Goal: Transaction & Acquisition: Purchase product/service

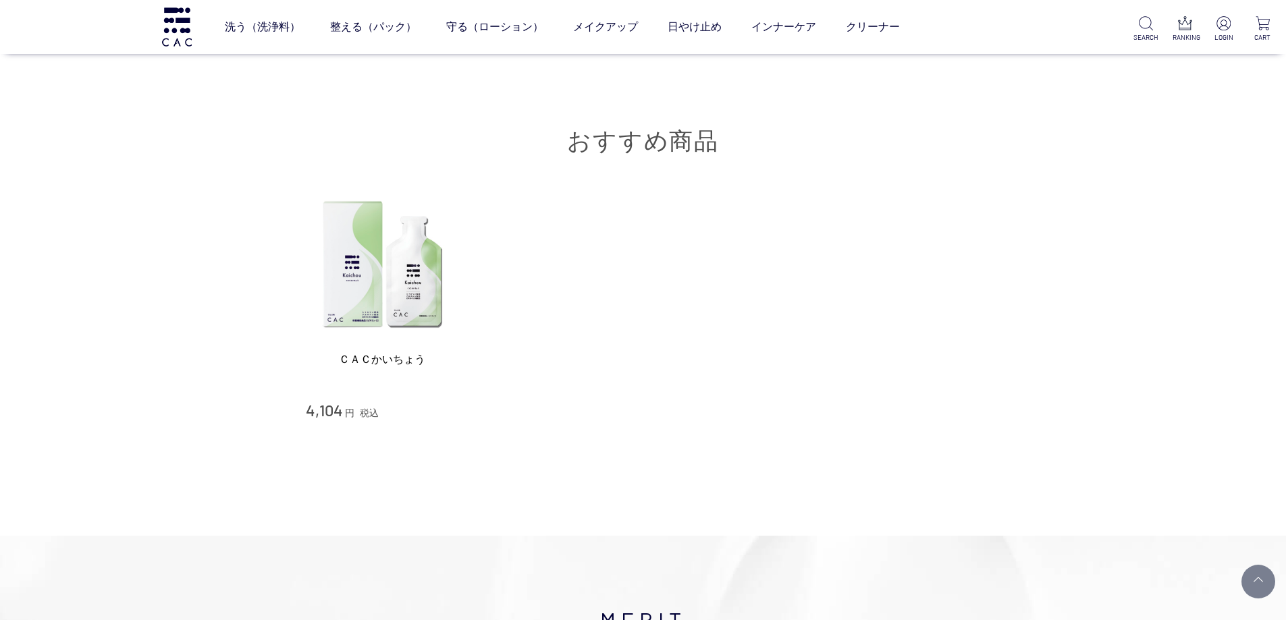
scroll to position [5266, 0]
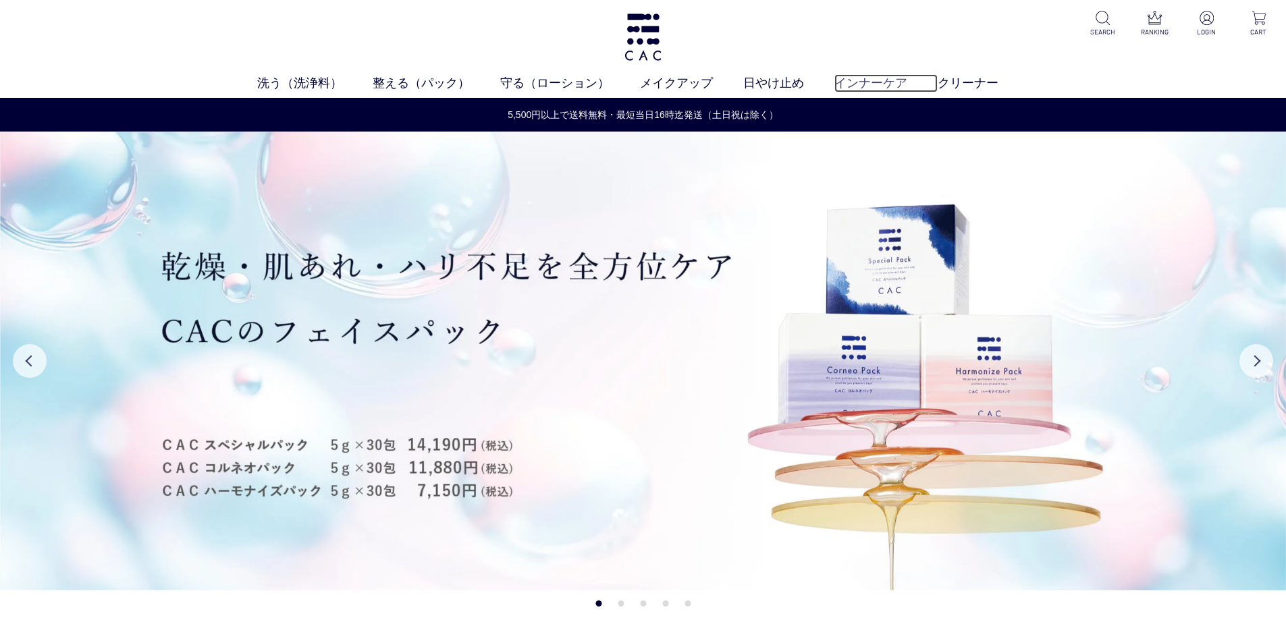
click at [899, 84] on link "インナーケア" at bounding box center [885, 83] width 103 height 18
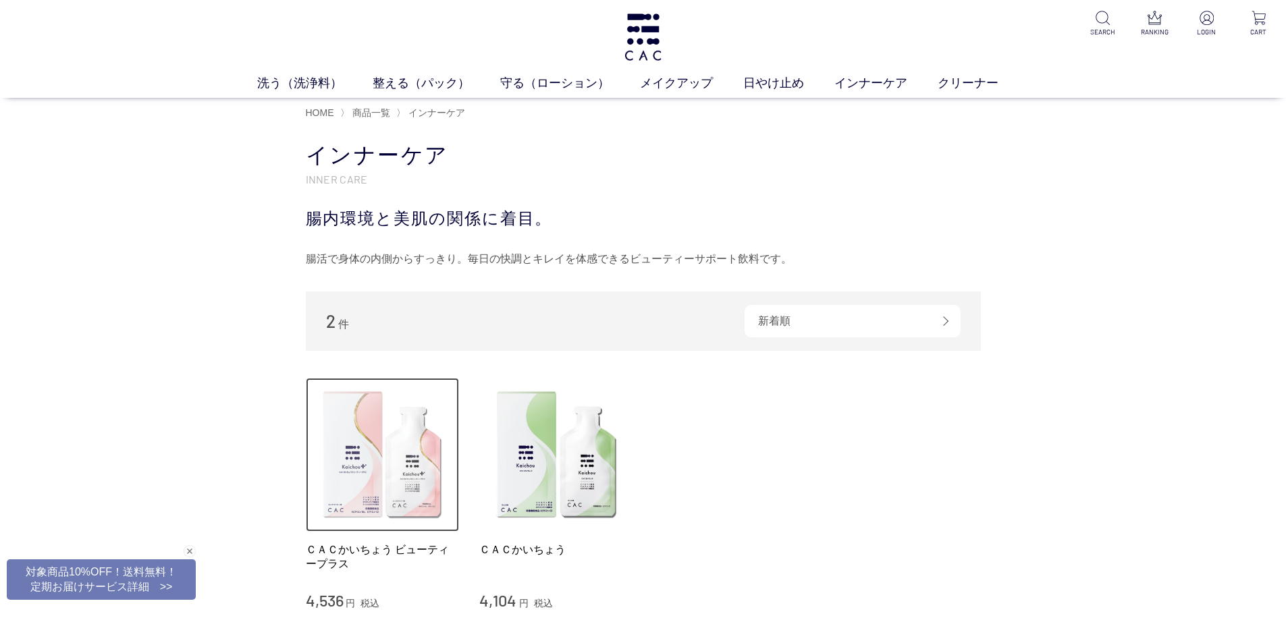
click at [398, 451] on img at bounding box center [383, 455] width 154 height 154
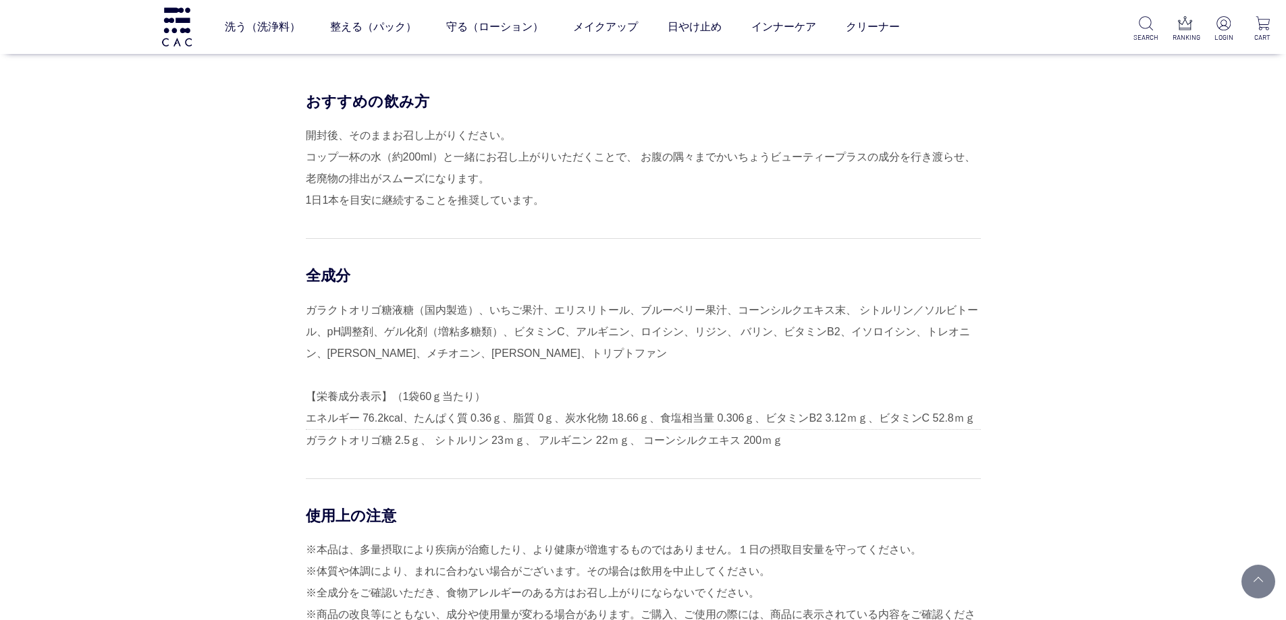
scroll to position [696, 0]
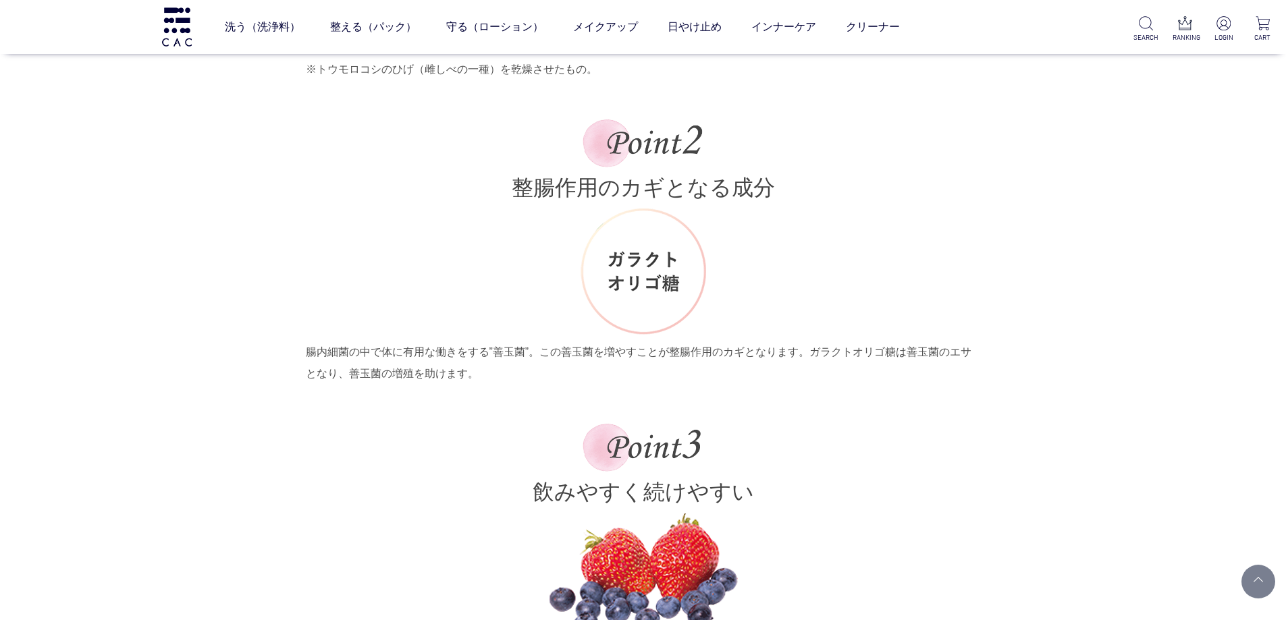
scroll to position [2363, 0]
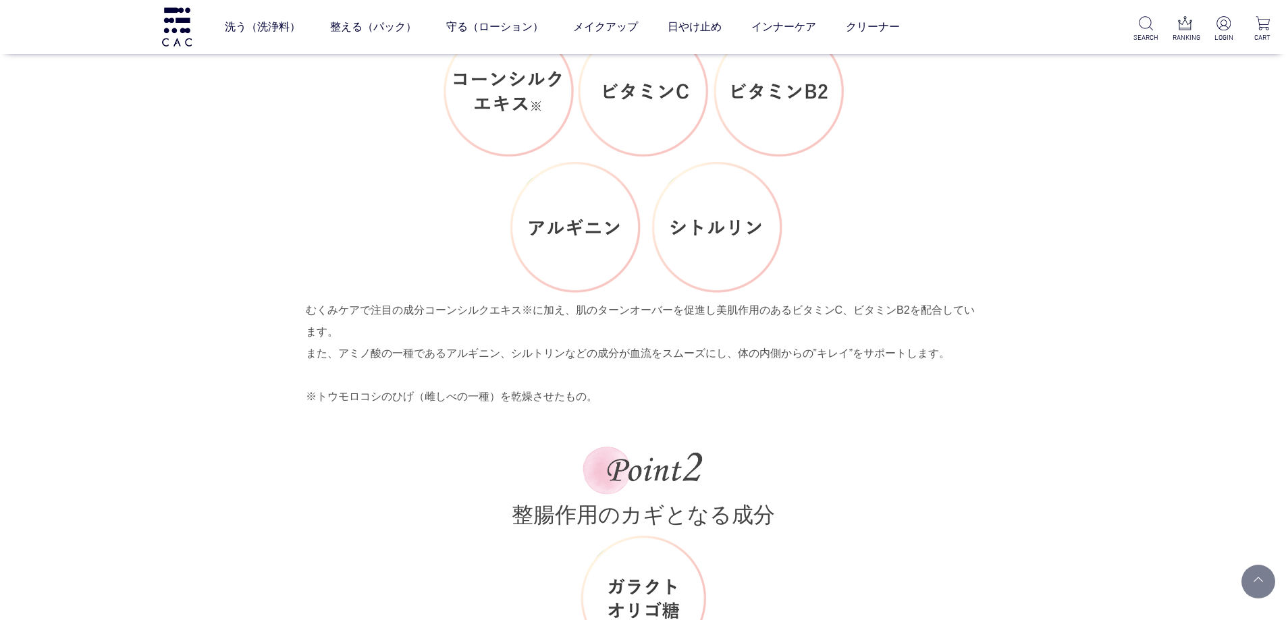
scroll to position [3977, 0]
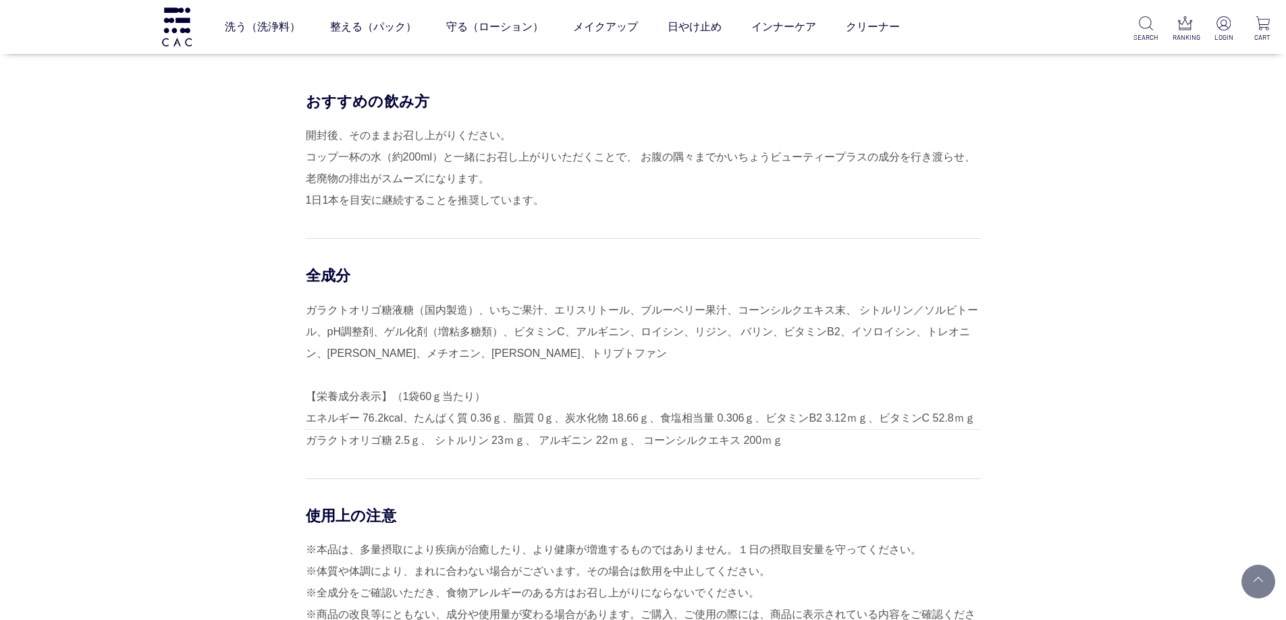
click at [652, 215] on div "おすすめの飲み方 開封後、そのままお召し上がりください。 コップ一杯の水（約200ml）と一緒にお召し上がりいただくことで、 お腹の隅々までかいちょうビューテ…" at bounding box center [643, 370] width 675 height 556
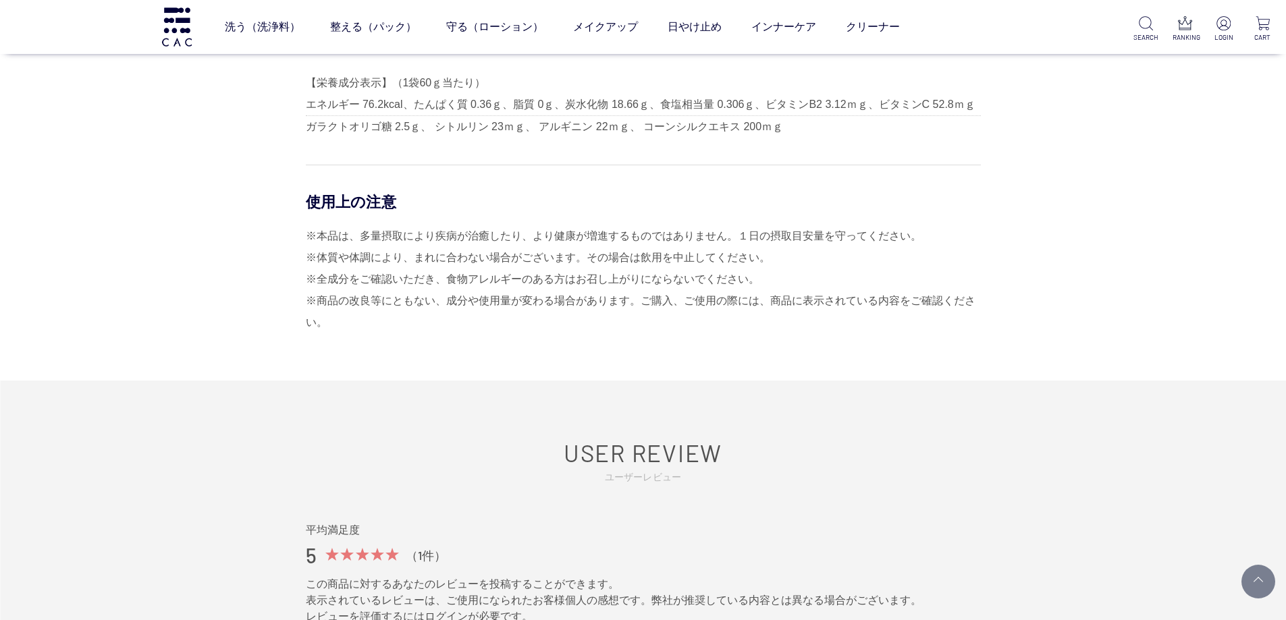
scroll to position [4315, 0]
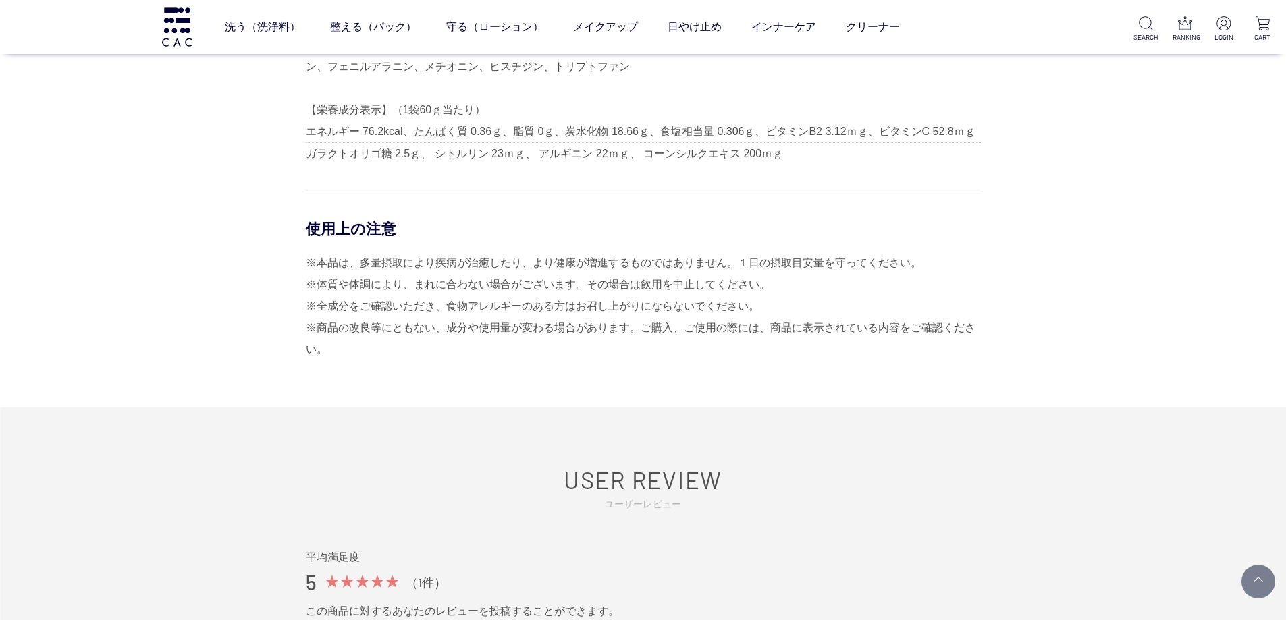
scroll to position [4389, 0]
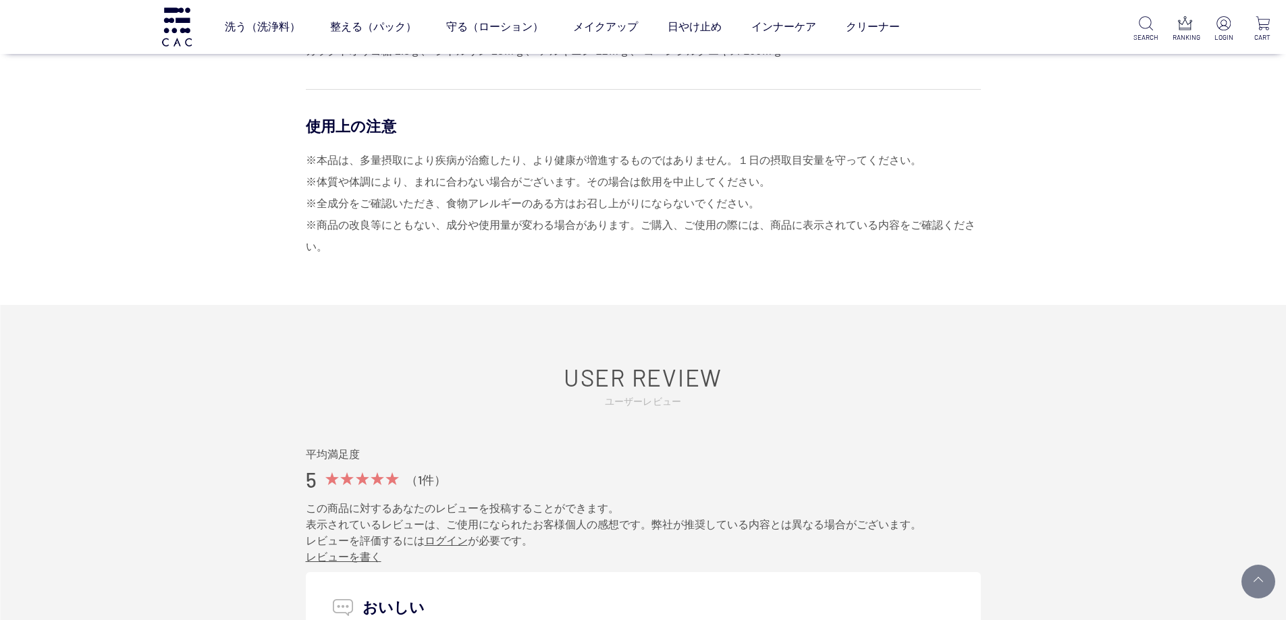
drag, startPoint x: 437, startPoint y: 176, endPoint x: 447, endPoint y: 256, distance: 80.3
click at [447, 256] on div "※本品は、多量摂取により疾病が治癒したり、より健康が増進するものではありません。１日の摂取目安量を守ってください。 ※体質や体調により、まれに合わない場合がご…" at bounding box center [643, 204] width 675 height 108
drag, startPoint x: 447, startPoint y: 257, endPoint x: 447, endPoint y: 274, distance: 16.9
click at [447, 259] on div "おすすめの飲み方 開封後、そのままお召し上がりください。 コップ一杯の水（約200ml）と一緒にお召し上がりいただくことで、 お腹の隅々までかいちょうビューテ…" at bounding box center [643, 3] width 675 height 603
click at [446, 260] on div "おすすめの飲み方 開封後、そのままお召し上がりください。 コップ一杯の水（約200ml）と一緒にお召し上がりいただくことで、 お腹の隅々までかいちょうビューテ…" at bounding box center [643, 3] width 675 height 603
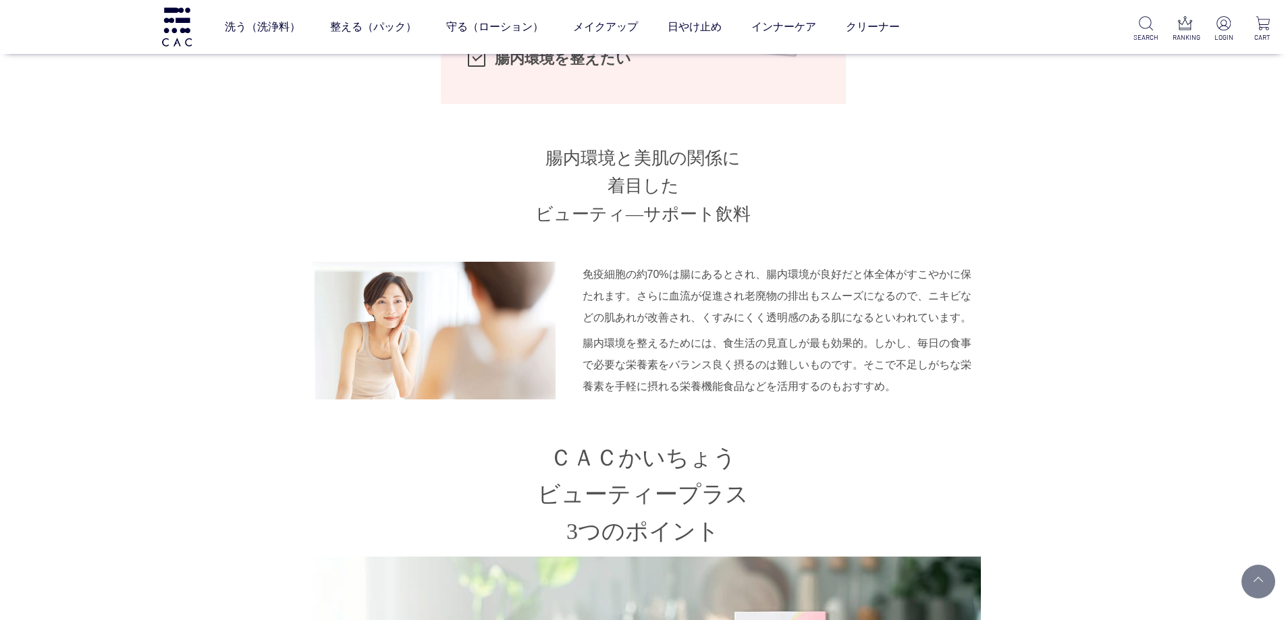
scroll to position [1148, 0]
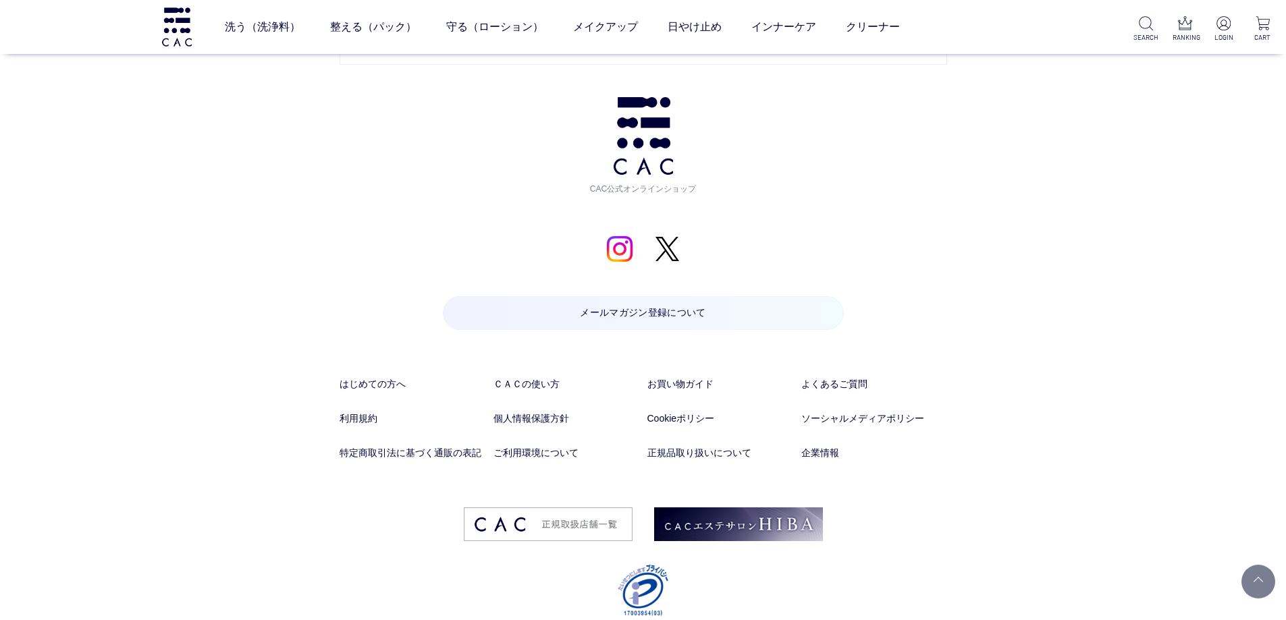
scroll to position [6540, 0]
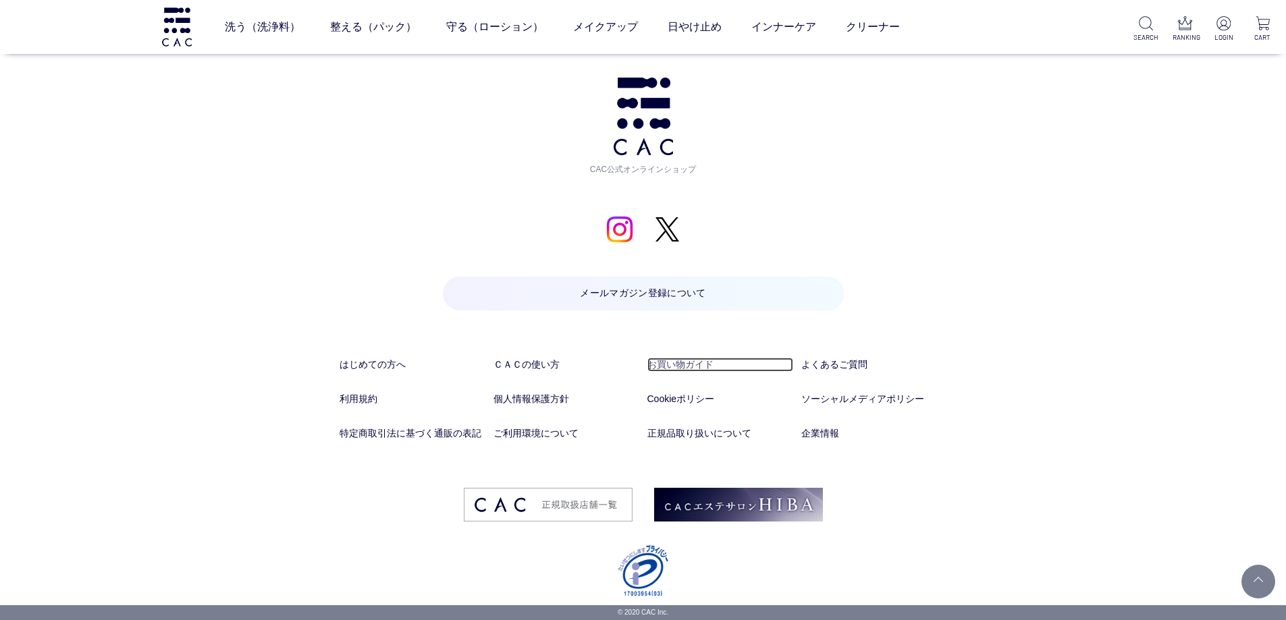
click at [666, 367] on link "お買い物ガイド" at bounding box center [720, 365] width 146 height 14
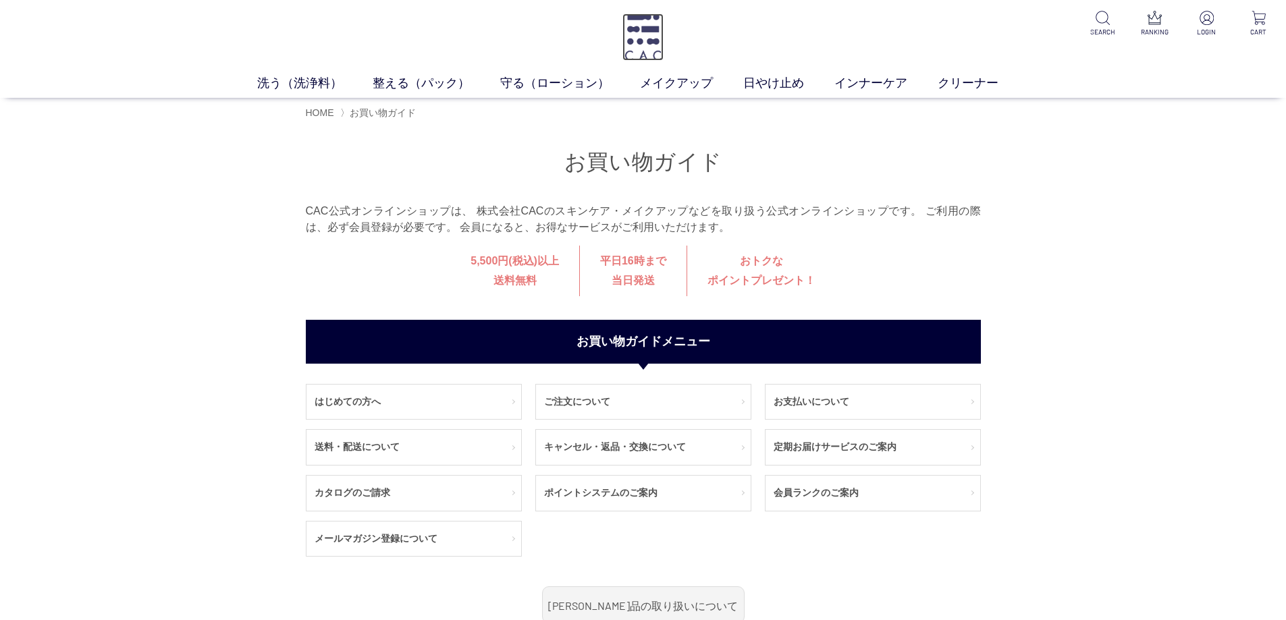
click at [633, 29] on img at bounding box center [642, 37] width 41 height 47
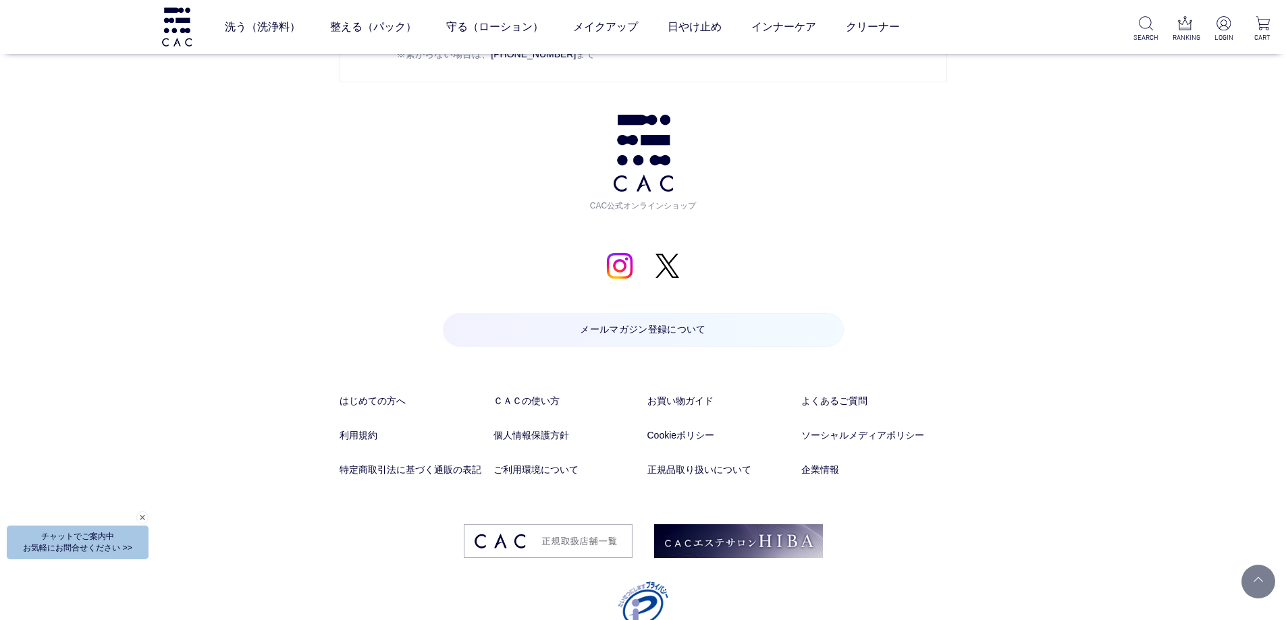
scroll to position [7089, 0]
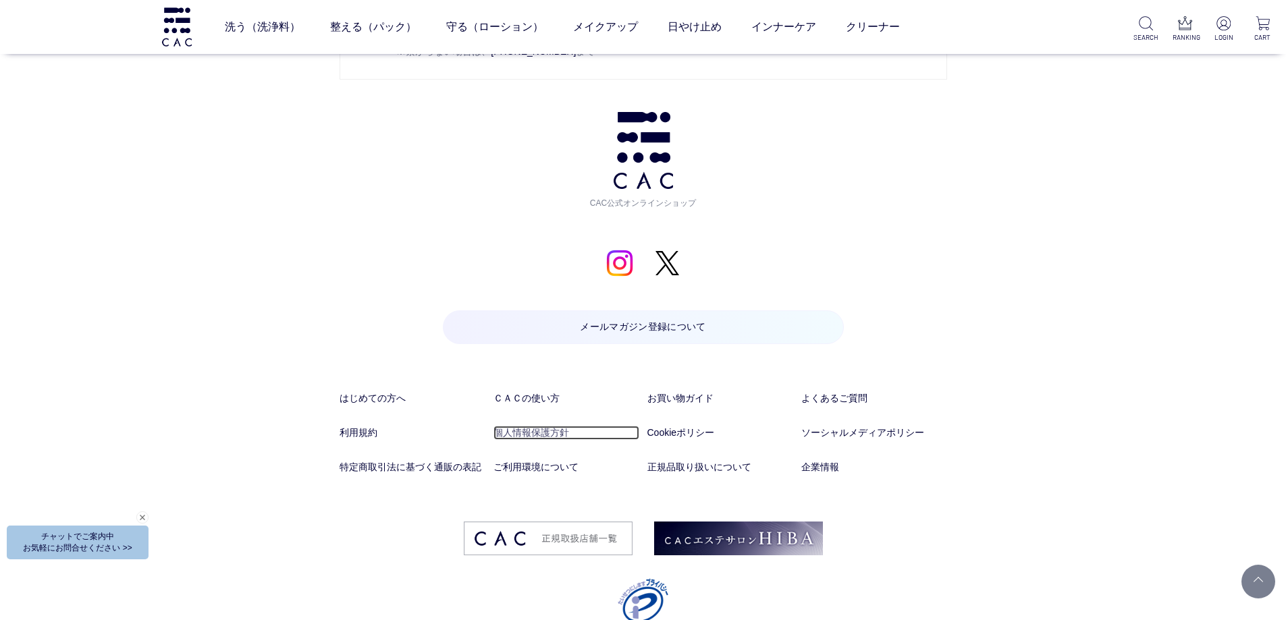
click at [500, 430] on link "個人情報保護方針" at bounding box center [567, 433] width 146 height 14
click at [519, 429] on link "個人情報保護方針" at bounding box center [567, 433] width 146 height 14
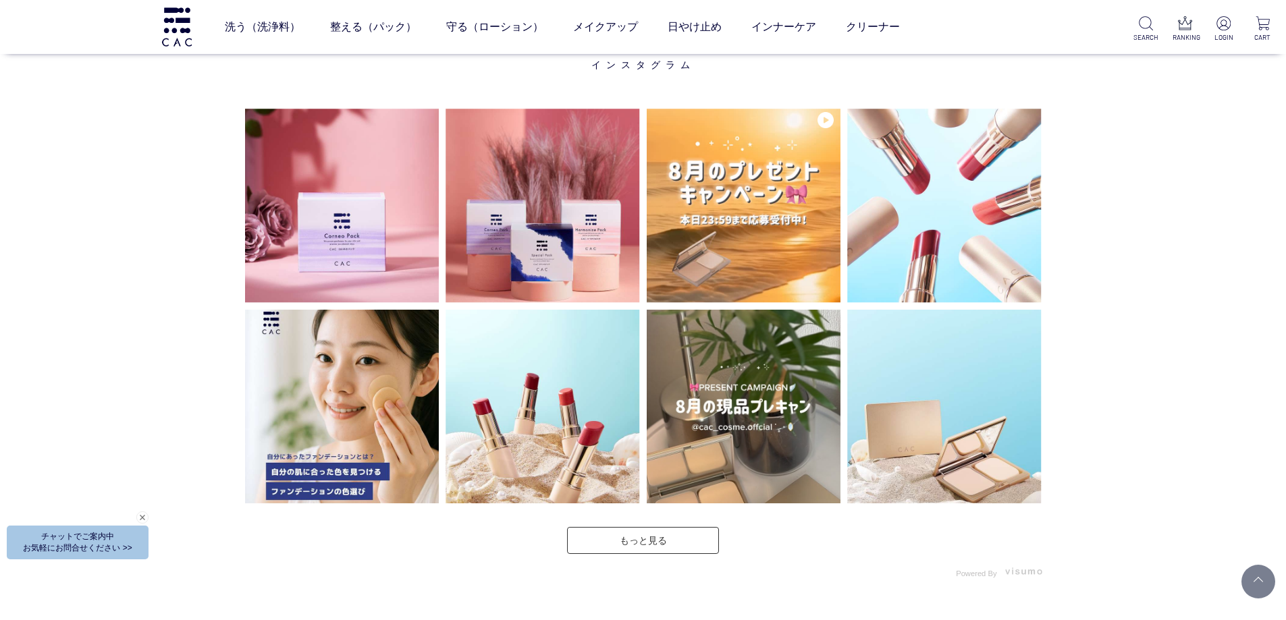
scroll to position [3646, 0]
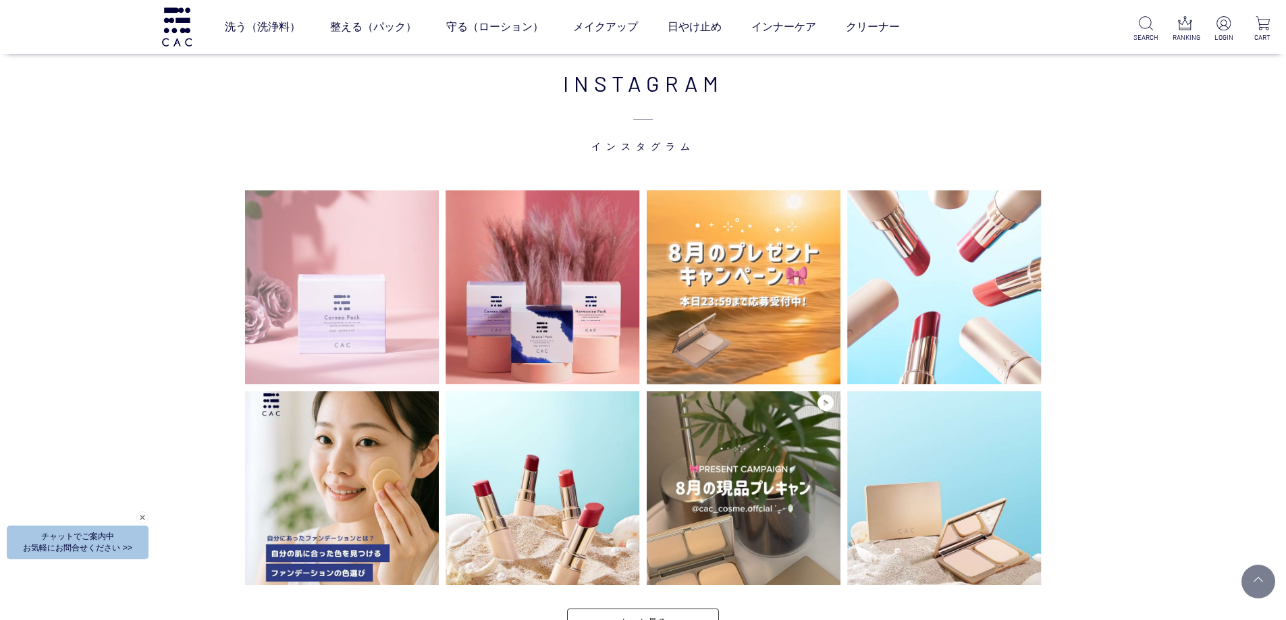
scroll to position [3646, 0]
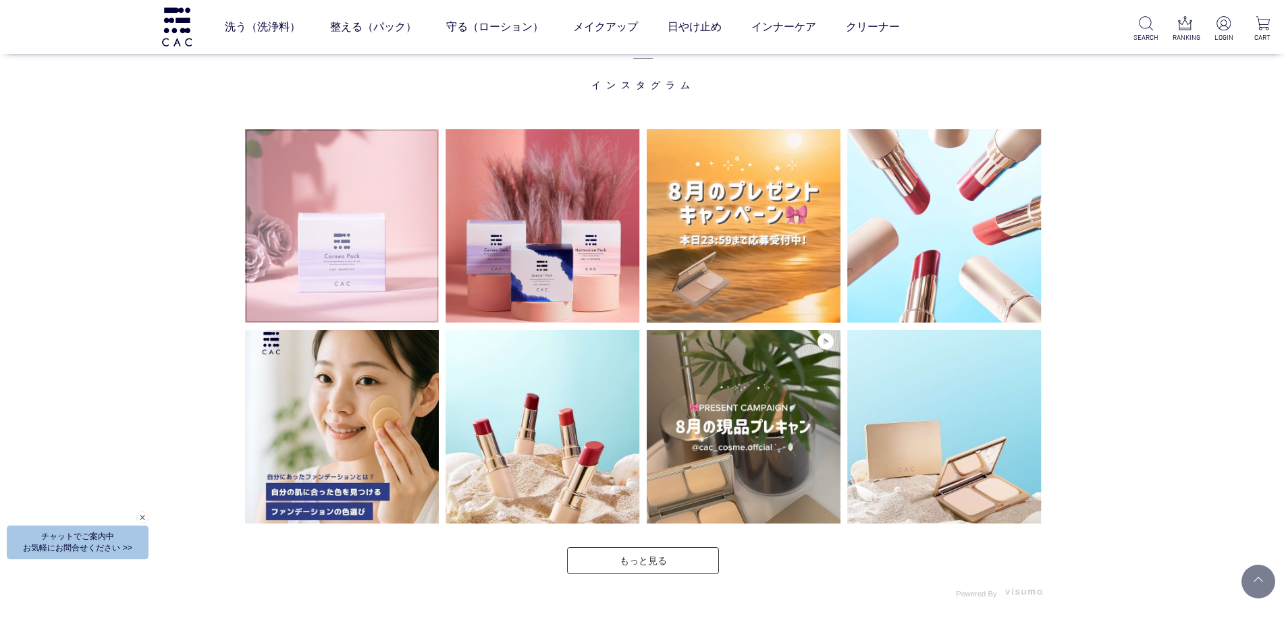
click at [367, 211] on img at bounding box center [342, 226] width 194 height 194
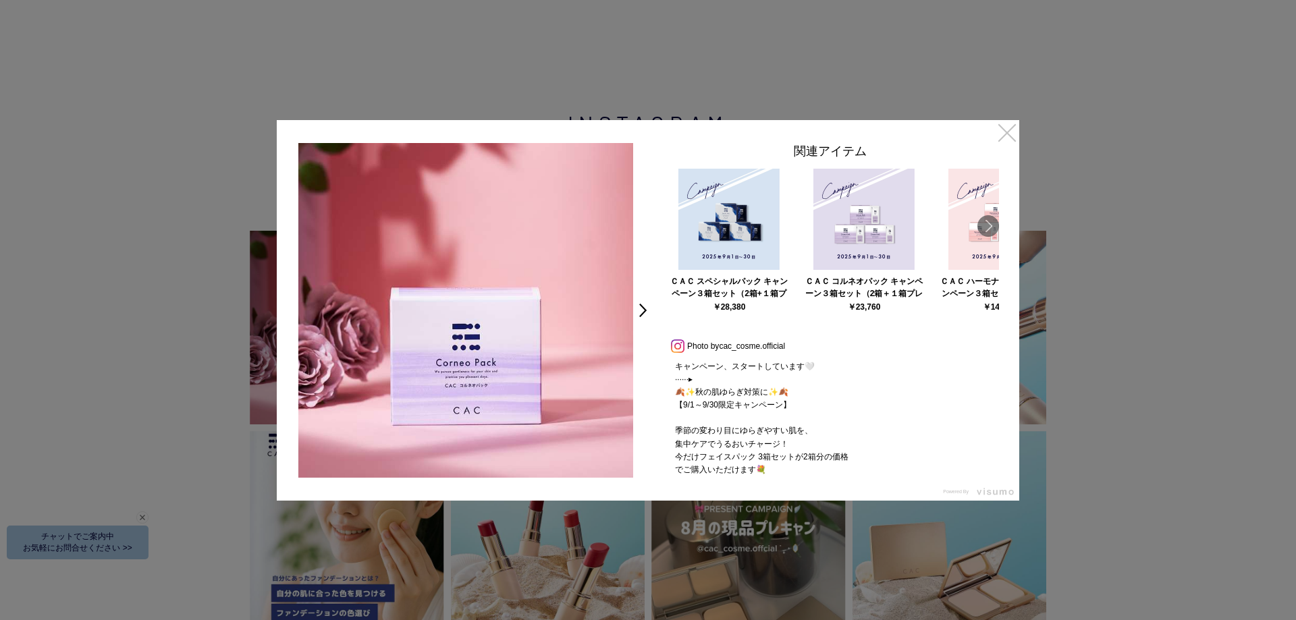
click at [1008, 133] on link "×" at bounding box center [1007, 132] width 24 height 24
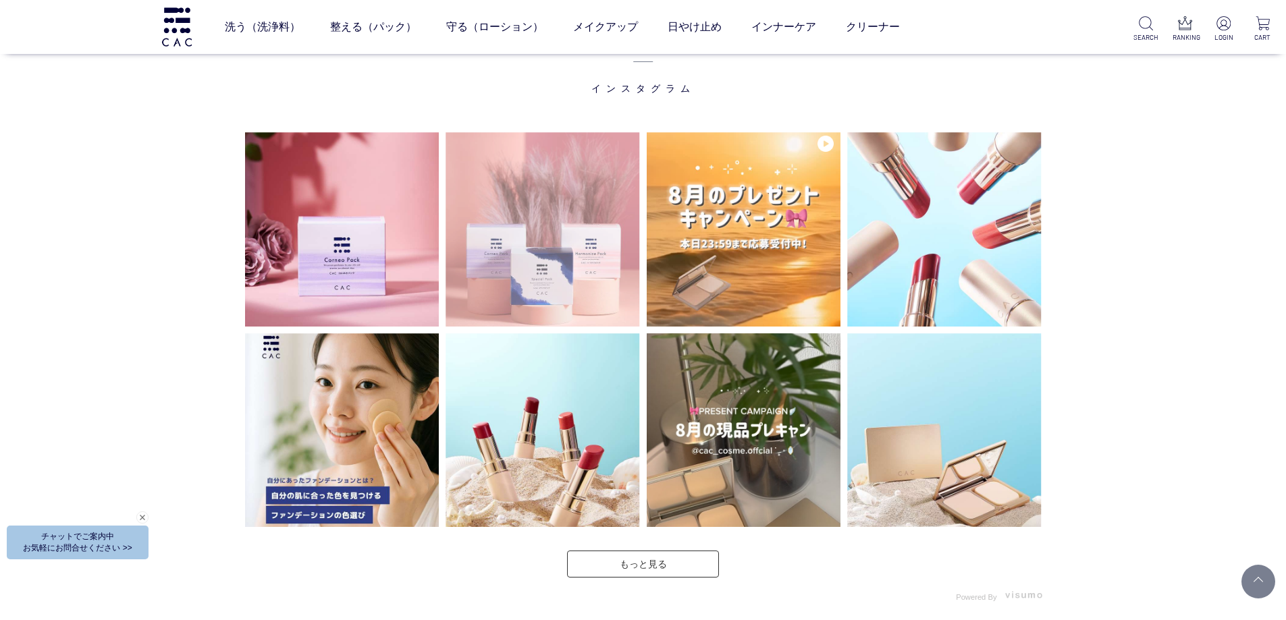
scroll to position [3642, 0]
click at [560, 215] on img at bounding box center [543, 229] width 194 height 194
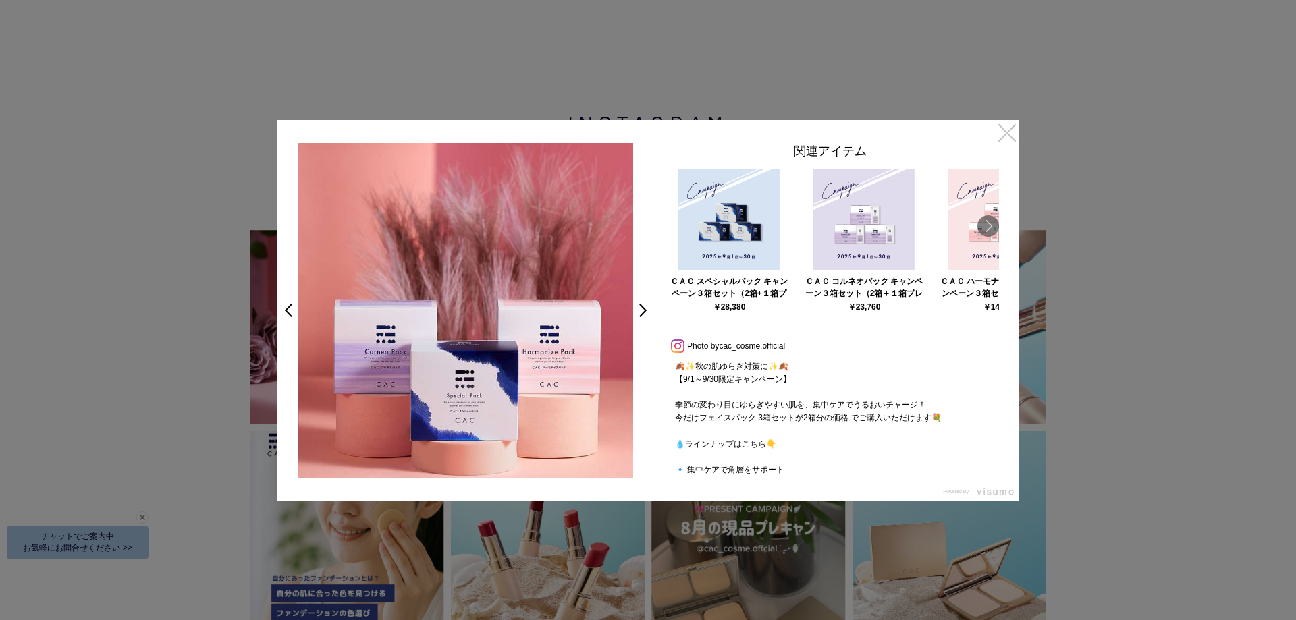
click at [1009, 130] on link "×" at bounding box center [1007, 132] width 24 height 24
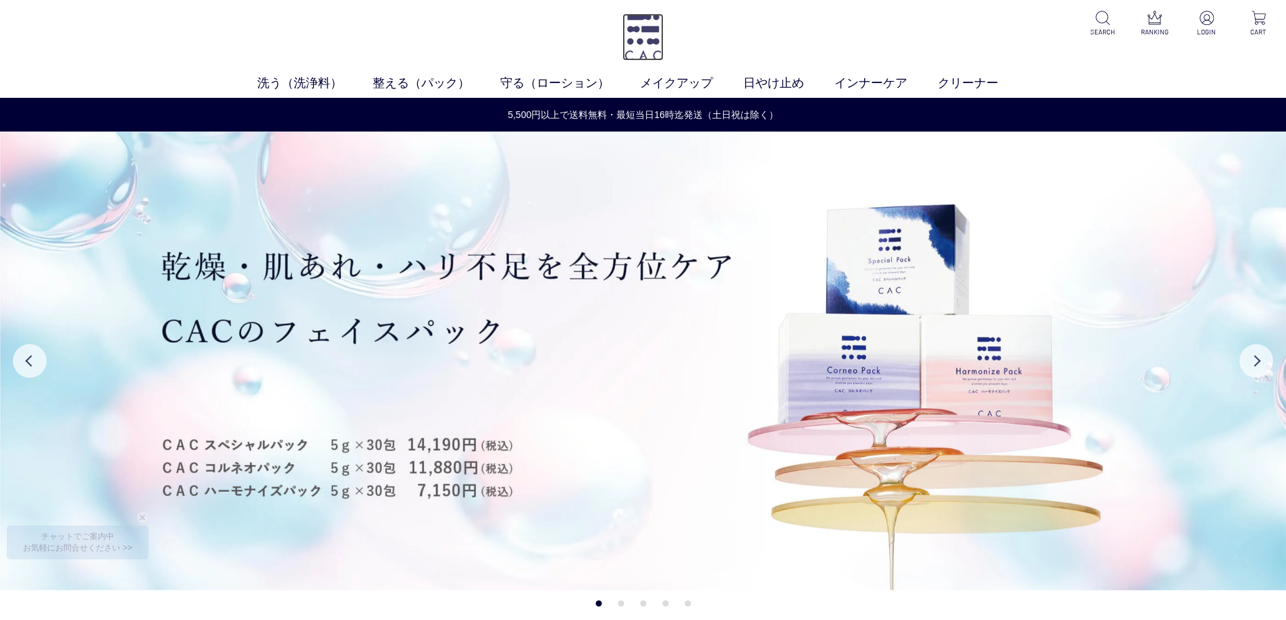
click at [650, 31] on img at bounding box center [642, 37] width 41 height 47
